Goal: Communication & Community: Connect with others

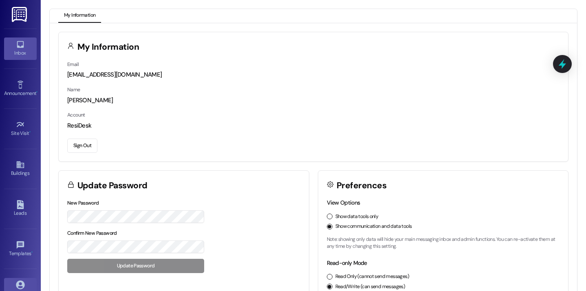
click at [23, 44] on icon at bounding box center [20, 44] width 9 height 9
